Goal: Transaction & Acquisition: Book appointment/travel/reservation

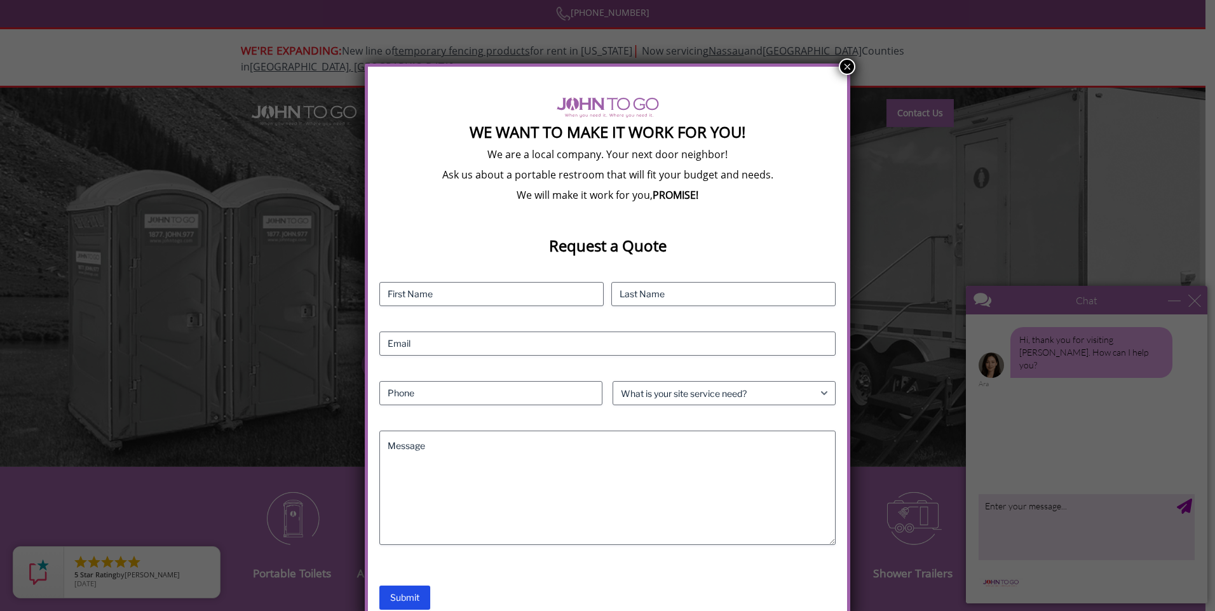
click at [851, 67] on button "×" at bounding box center [847, 66] width 17 height 17
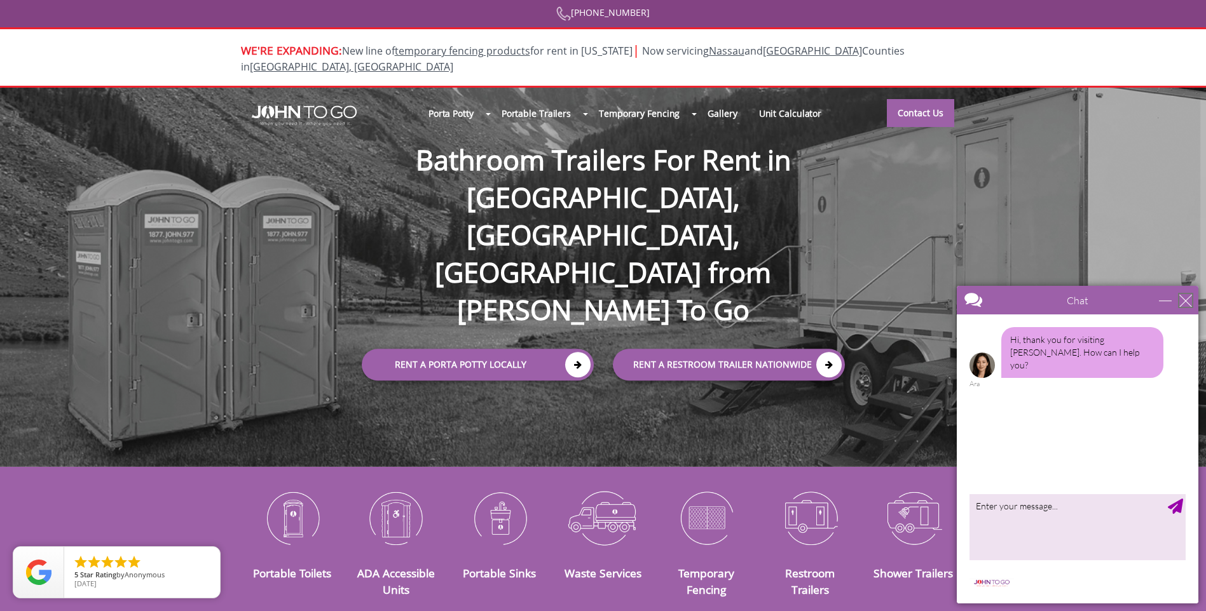
click at [1191, 301] on div "close" at bounding box center [1185, 300] width 13 height 13
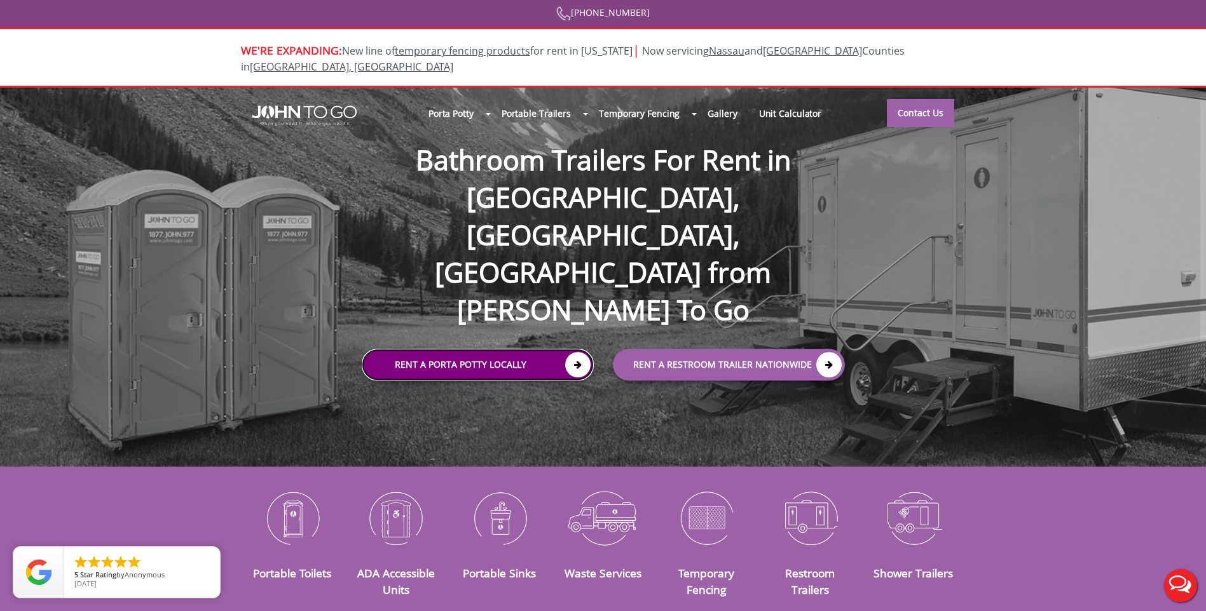
click at [511, 350] on link "Rent a Porta Potty Locally" at bounding box center [478, 366] width 232 height 32
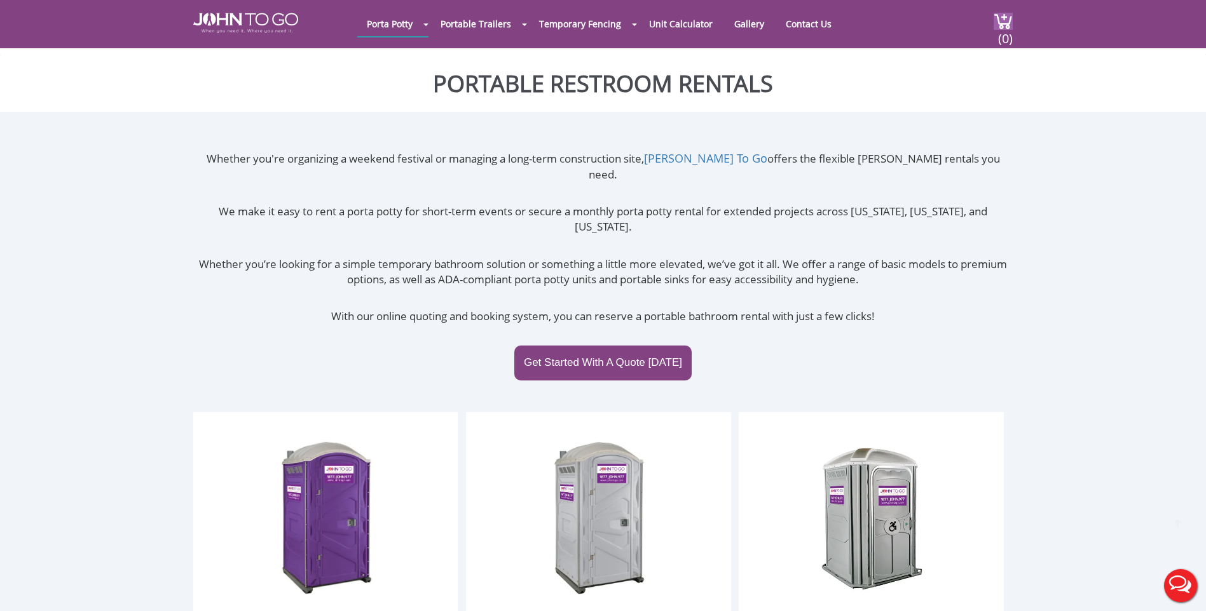
scroll to position [318, 0]
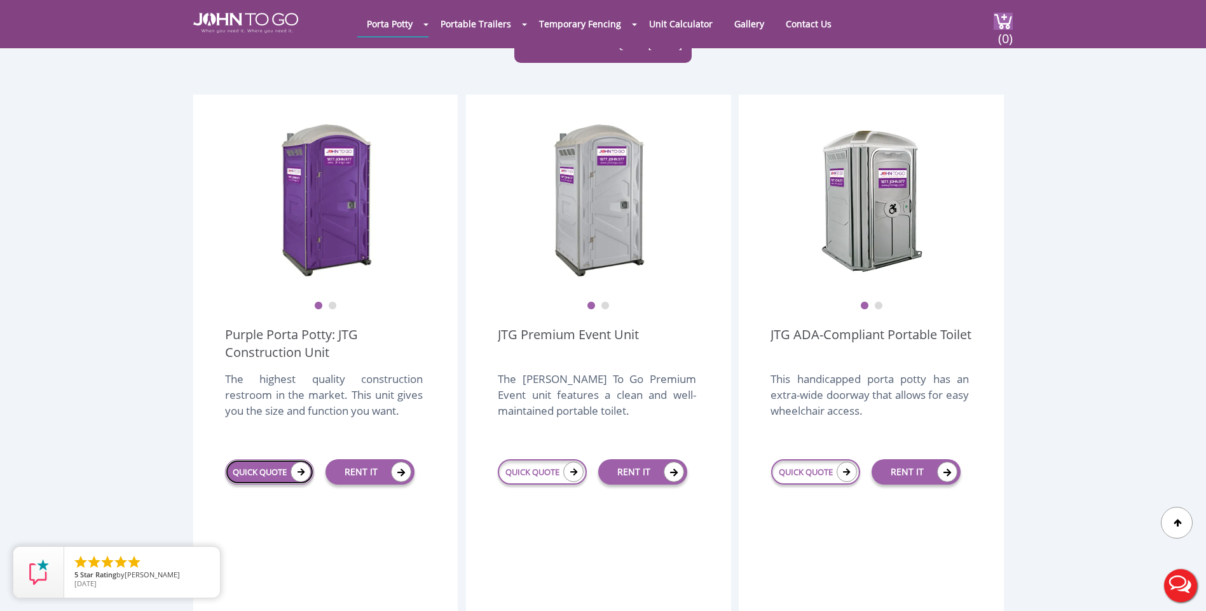
click at [250, 460] on link "QUICK QUOTE" at bounding box center [269, 472] width 89 height 25
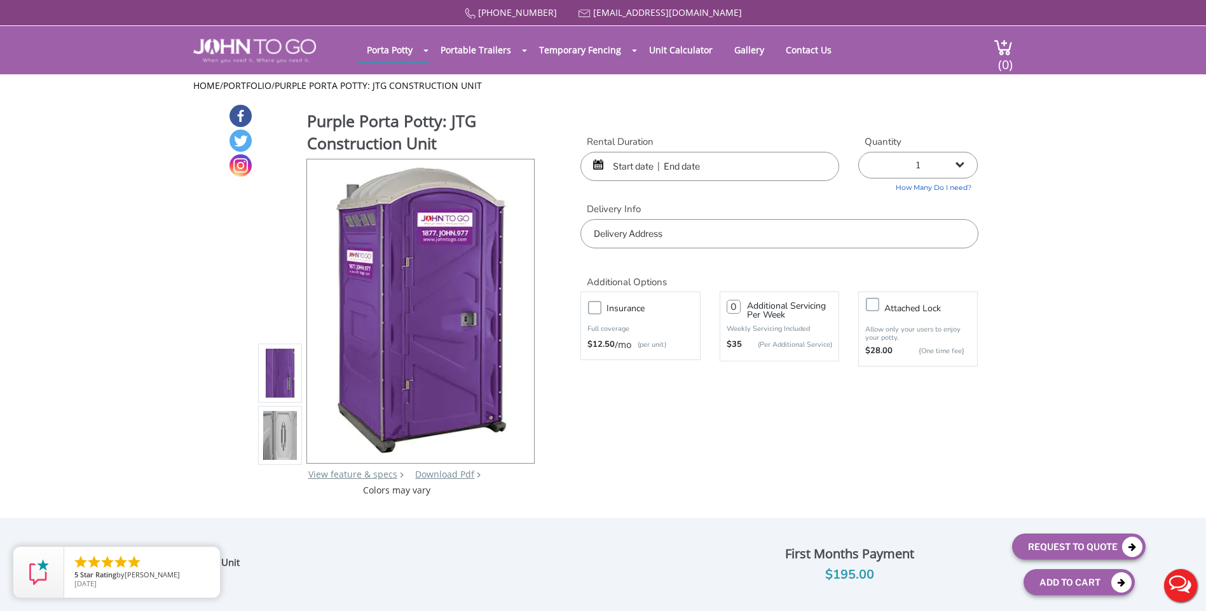
click at [610, 166] on input "text" at bounding box center [709, 166] width 259 height 29
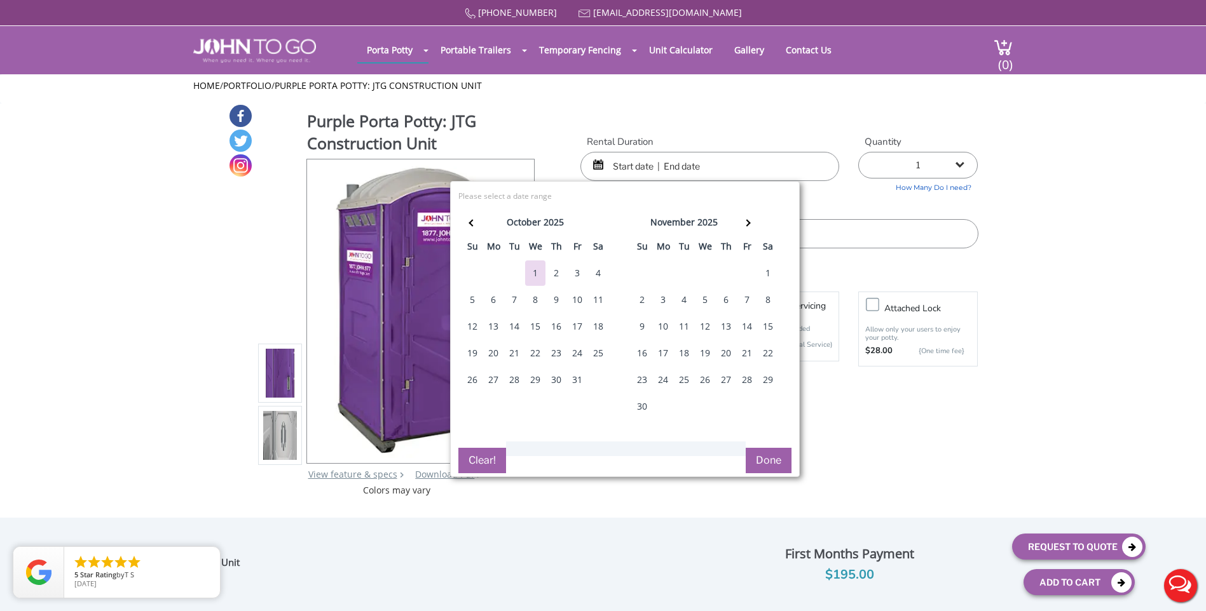
click at [576, 273] on div "3" at bounding box center [577, 273] width 20 height 25
click at [575, 271] on div "3" at bounding box center [577, 273] width 20 height 25
click at [769, 272] on div "1" at bounding box center [768, 273] width 20 height 25
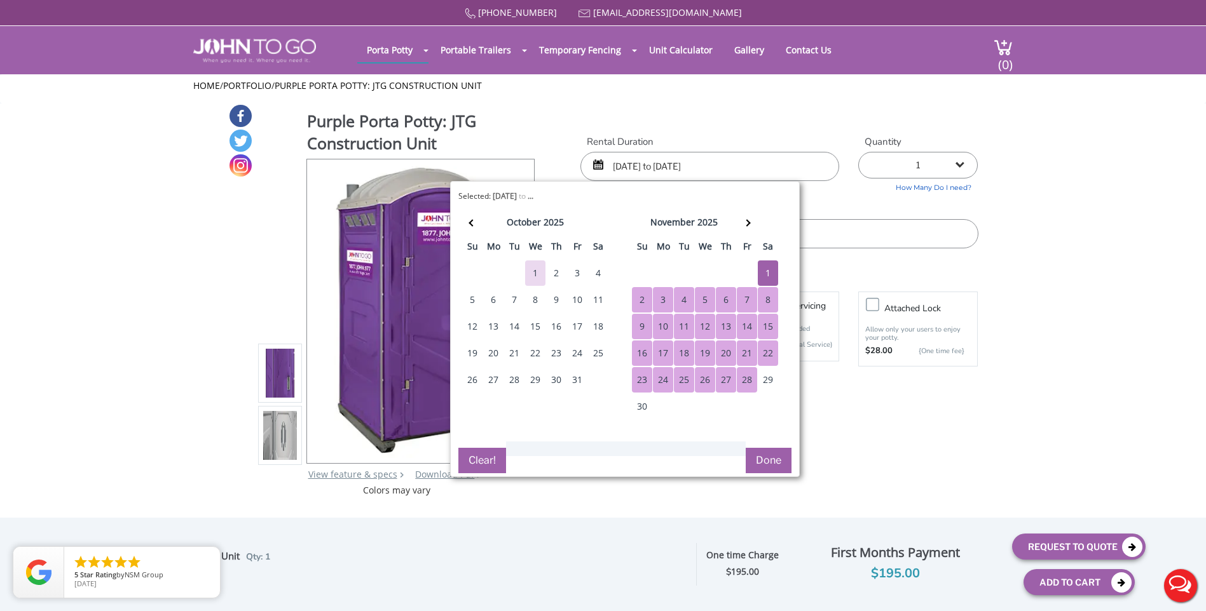
click at [748, 380] on div "28" at bounding box center [747, 379] width 20 height 25
type input "11/01/2025 to 11/28/2025"
click at [772, 458] on button "Done" at bounding box center [769, 460] width 46 height 25
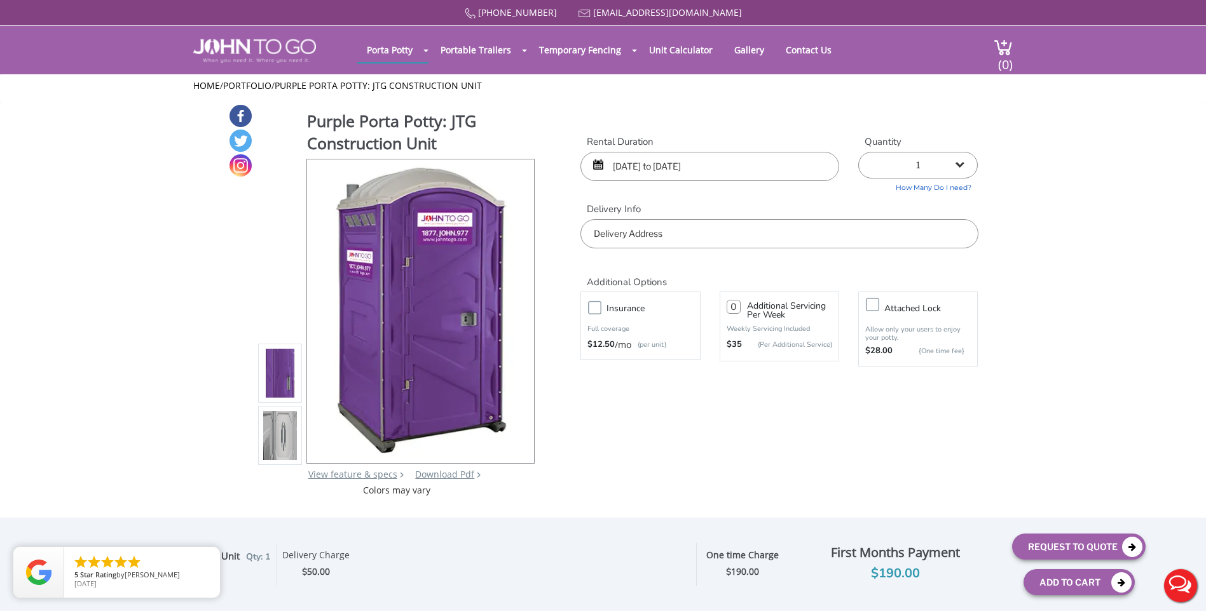
click at [687, 229] on input "text" at bounding box center [778, 233] width 397 height 29
click at [608, 435] on div "877 564 6977 info@johntogo.com Porta Potty Portable Toilets ADA Accessible Unit…" at bounding box center [603, 314] width 1206 height 628
click at [939, 160] on select "1 2 (5% discount) 3 (8% discount) 4 (10% discount) 5 (12% discount) 6 (12% disc…" at bounding box center [918, 165] width 120 height 27
click at [889, 123] on div "Purple Porta Potty: JTG Construction Unit View feature & specs Download Pdf Pro…" at bounding box center [603, 300] width 750 height 393
